Goal: Task Accomplishment & Management: Use online tool/utility

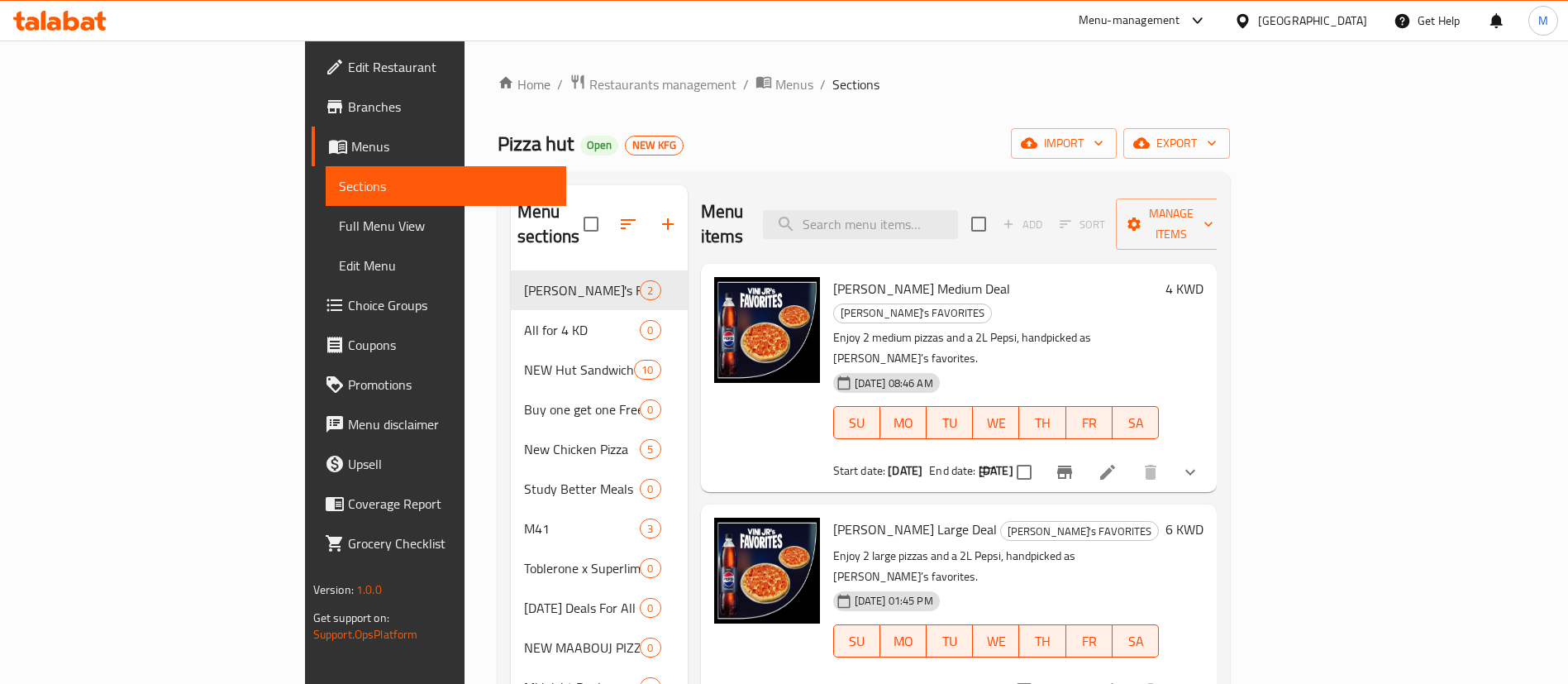
click at [348, 302] on span "Choice Groups" at bounding box center [450, 304] width 206 height 19
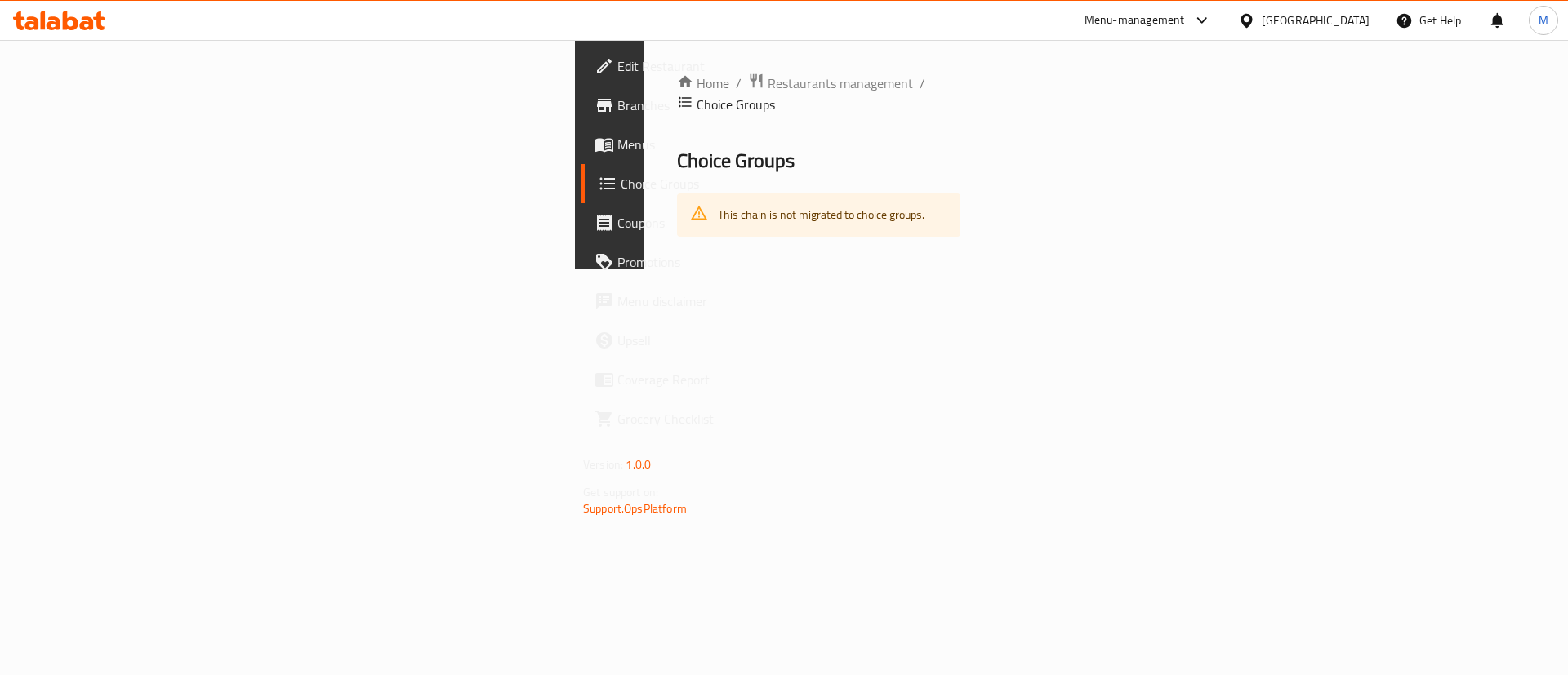
click at [677, 148] on h2 "Choice Groups" at bounding box center [818, 161] width 283 height 26
click at [768, 84] on span "Restaurants management" at bounding box center [840, 83] width 146 height 19
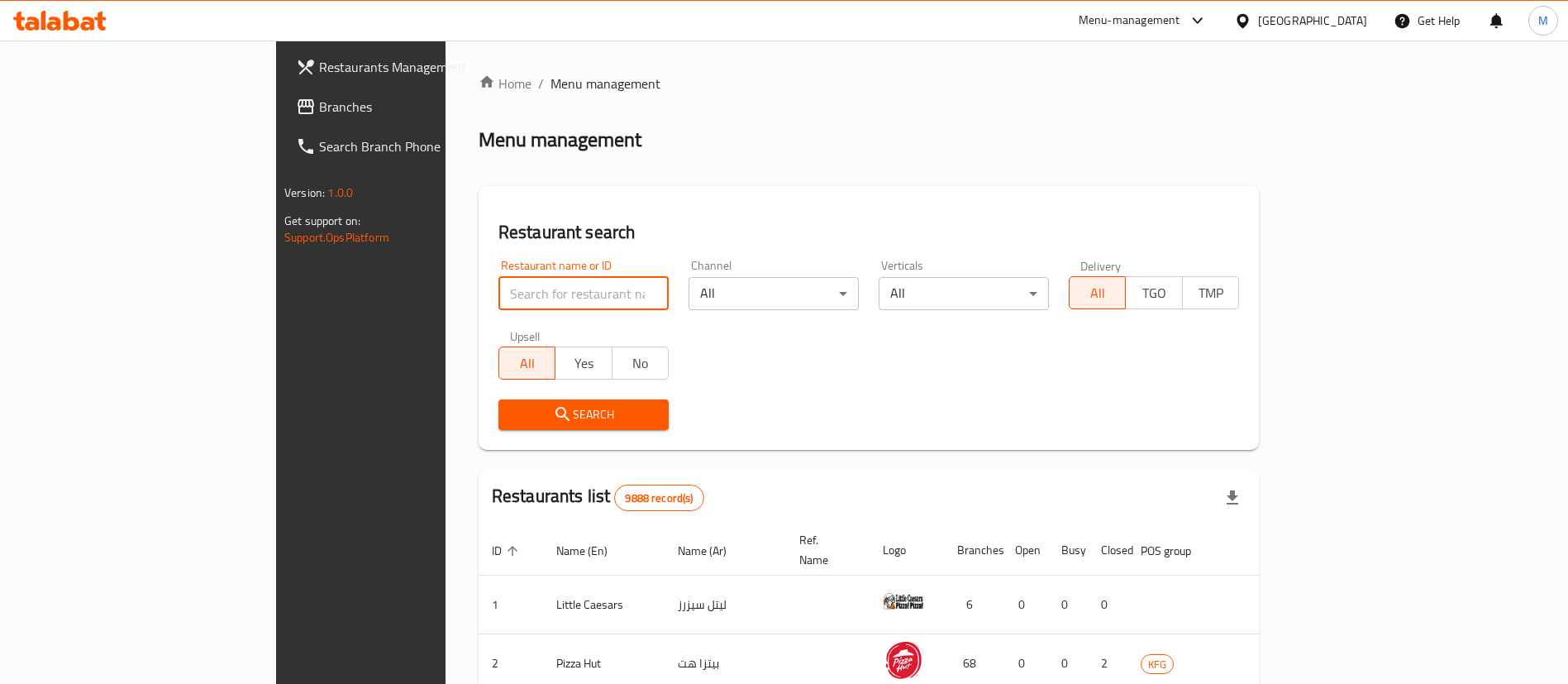
click at [499, 286] on input "search" at bounding box center [583, 293] width 170 height 33
type input "taco bell"
click button "Search" at bounding box center [583, 415] width 170 height 31
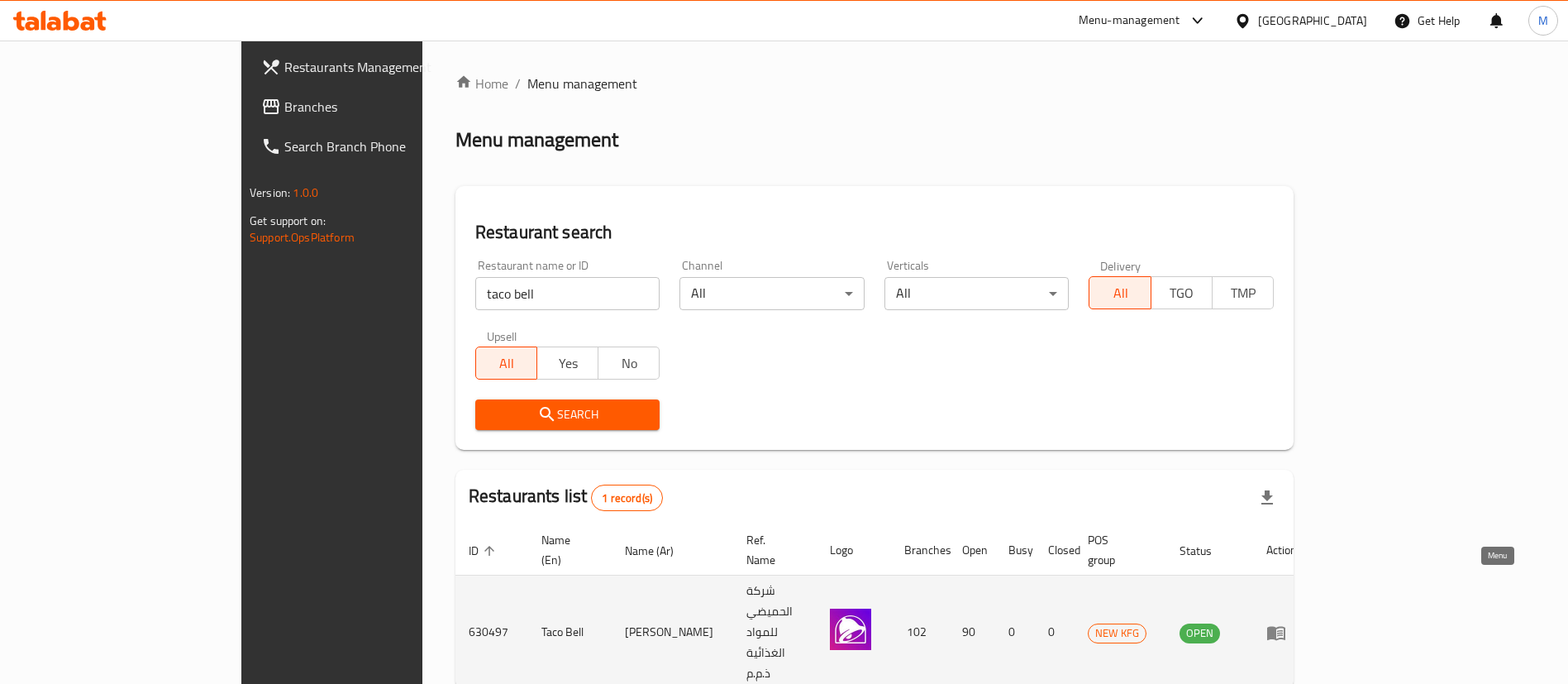
click at [1287, 622] on icon "enhanced table" at bounding box center [1276, 632] width 19 height 19
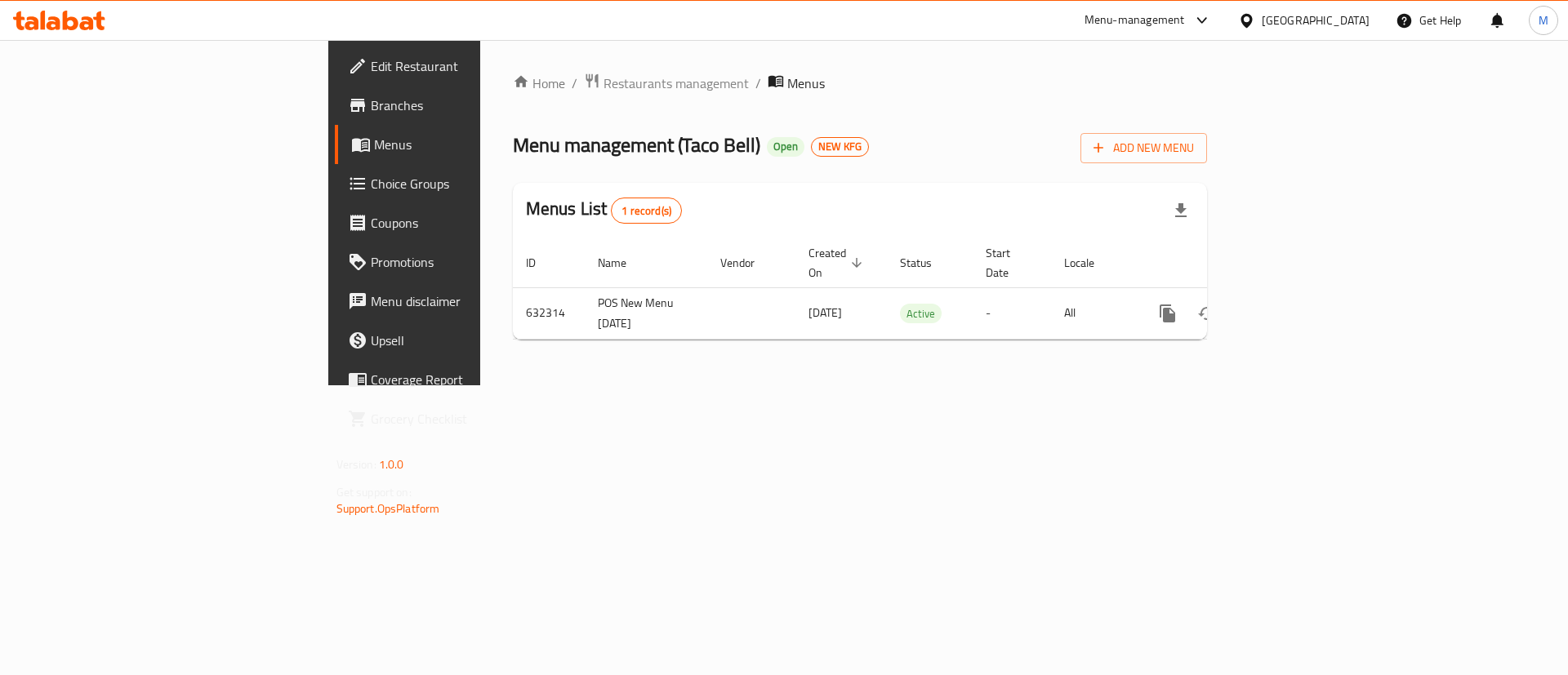
click at [370, 190] on span "Choice Groups" at bounding box center [473, 184] width 207 height 19
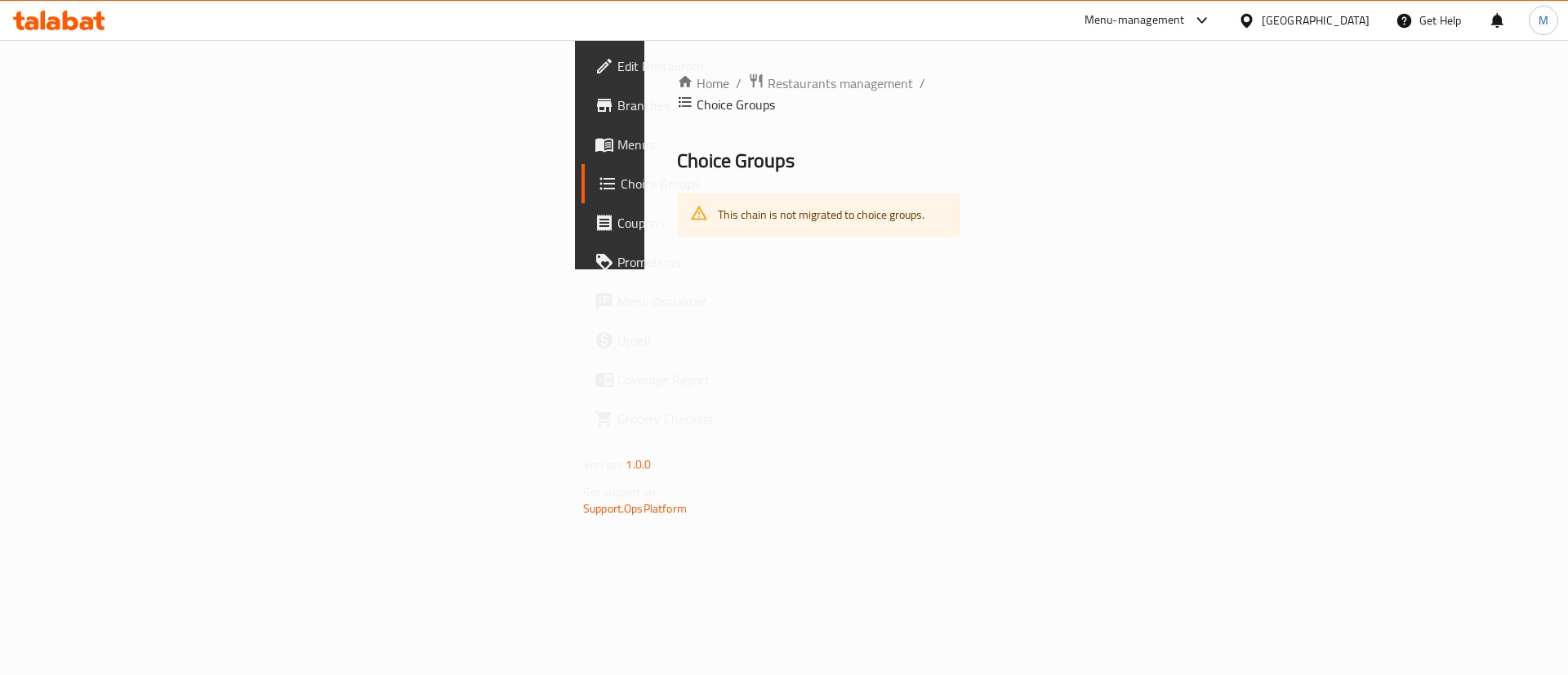
click at [677, 201] on div "This chain is not migrated to choice groups." at bounding box center [818, 215] width 283 height 44
